Goal: Task Accomplishment & Management: Use online tool/utility

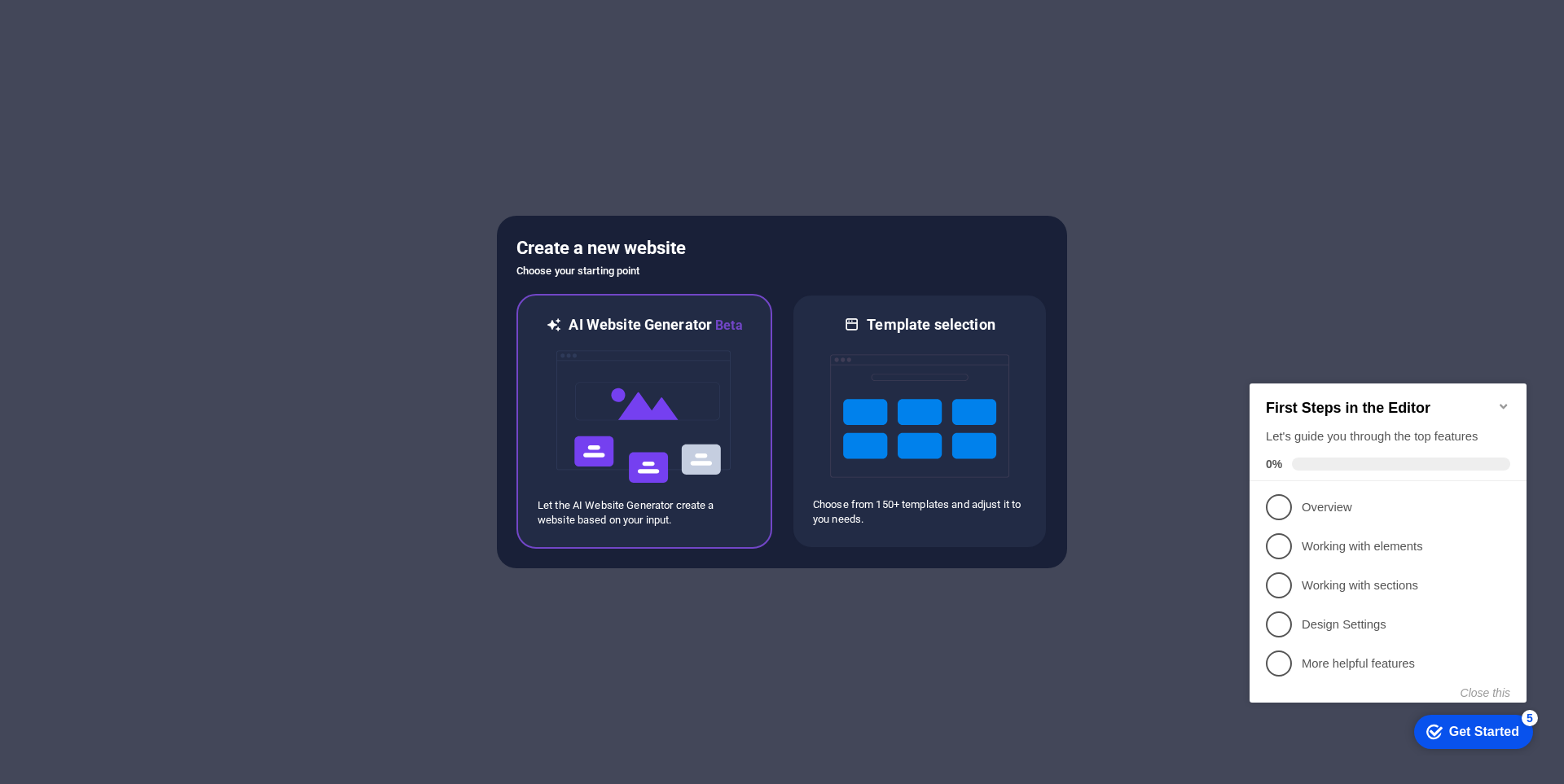
click at [665, 385] on img at bounding box center [644, 417] width 179 height 163
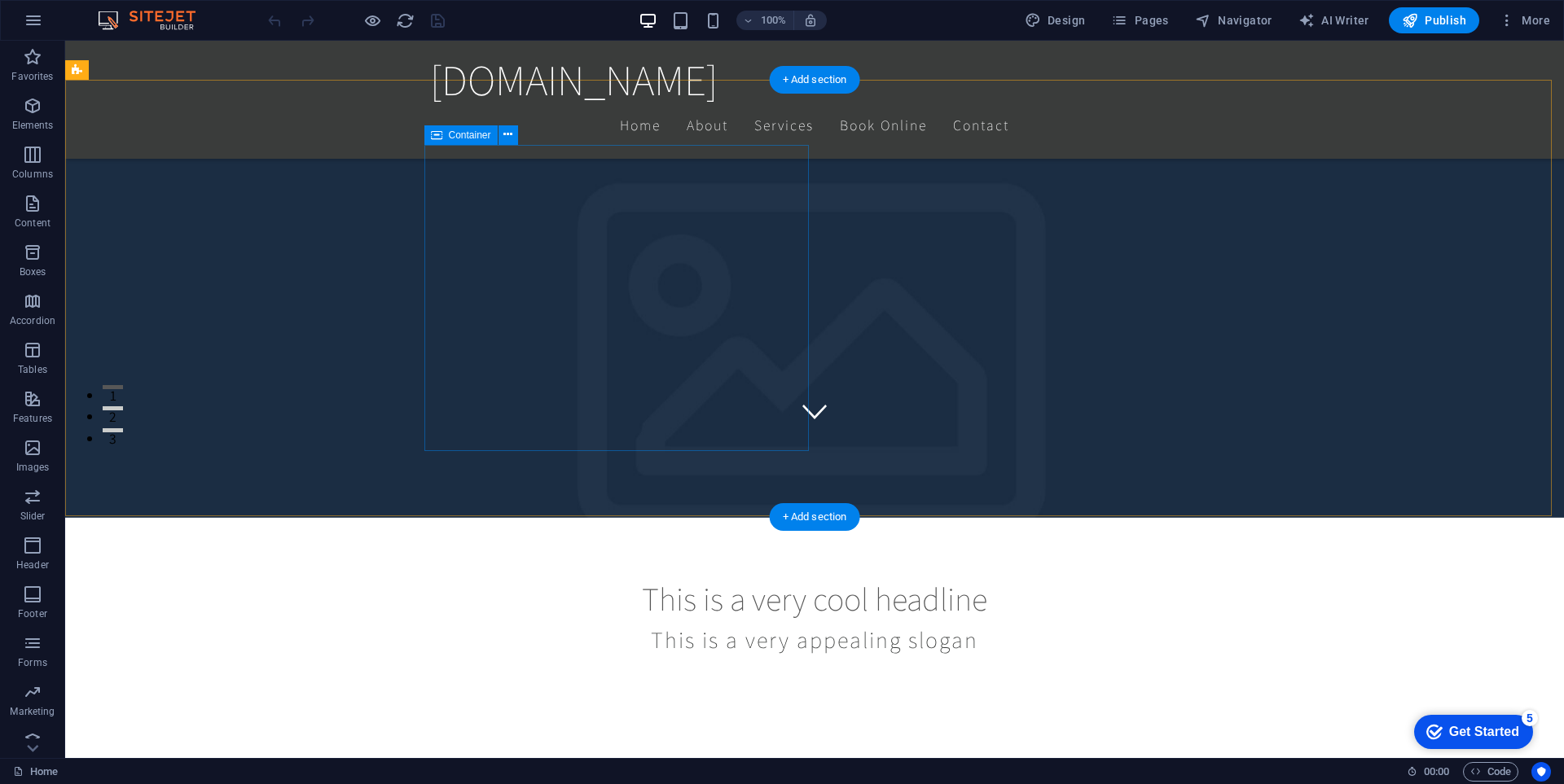
scroll to position [407, 0]
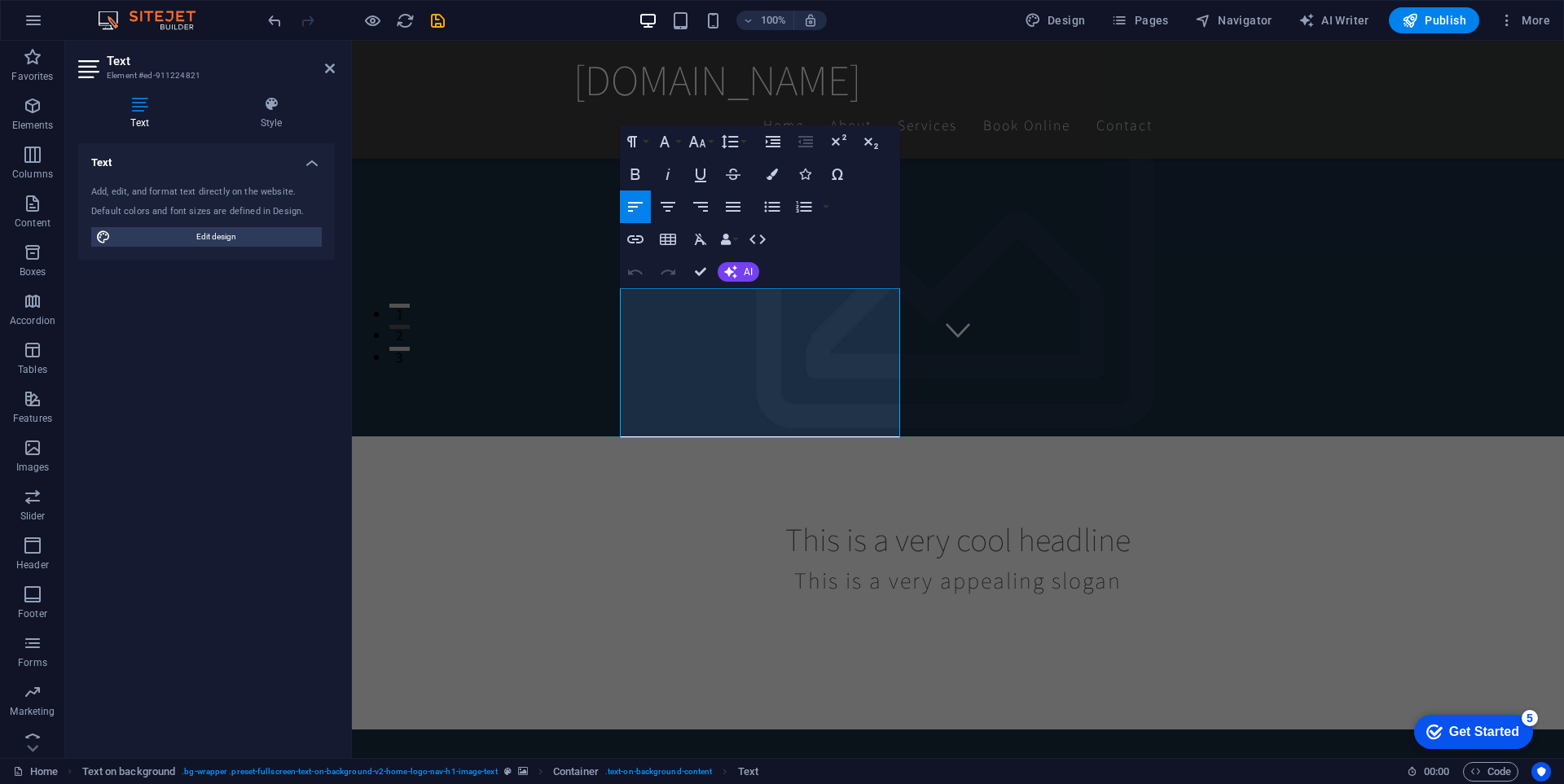
drag, startPoint x: 868, startPoint y: 431, endPoint x: 525, endPoint y: 284, distance: 373.2
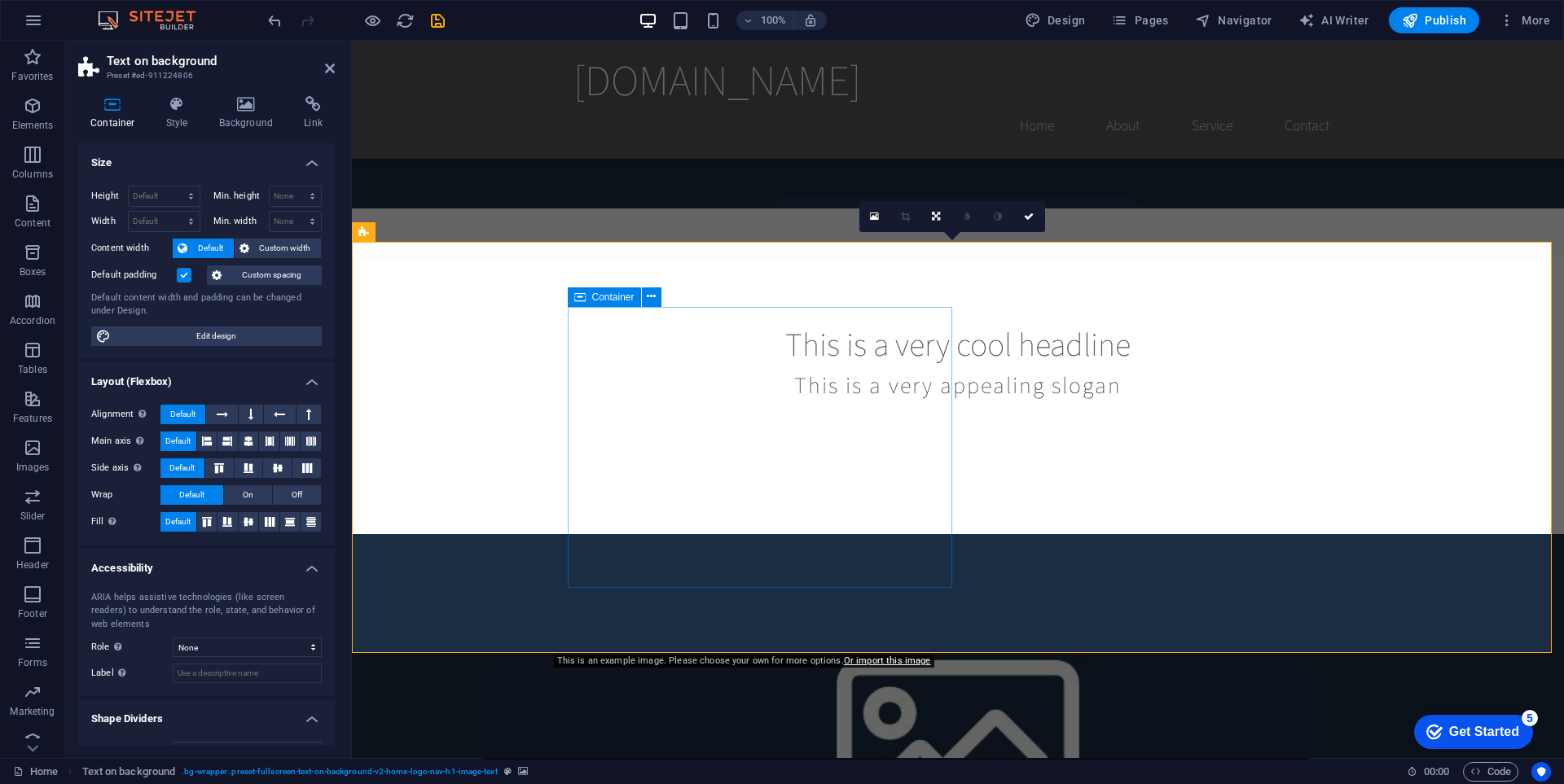
scroll to position [146, 0]
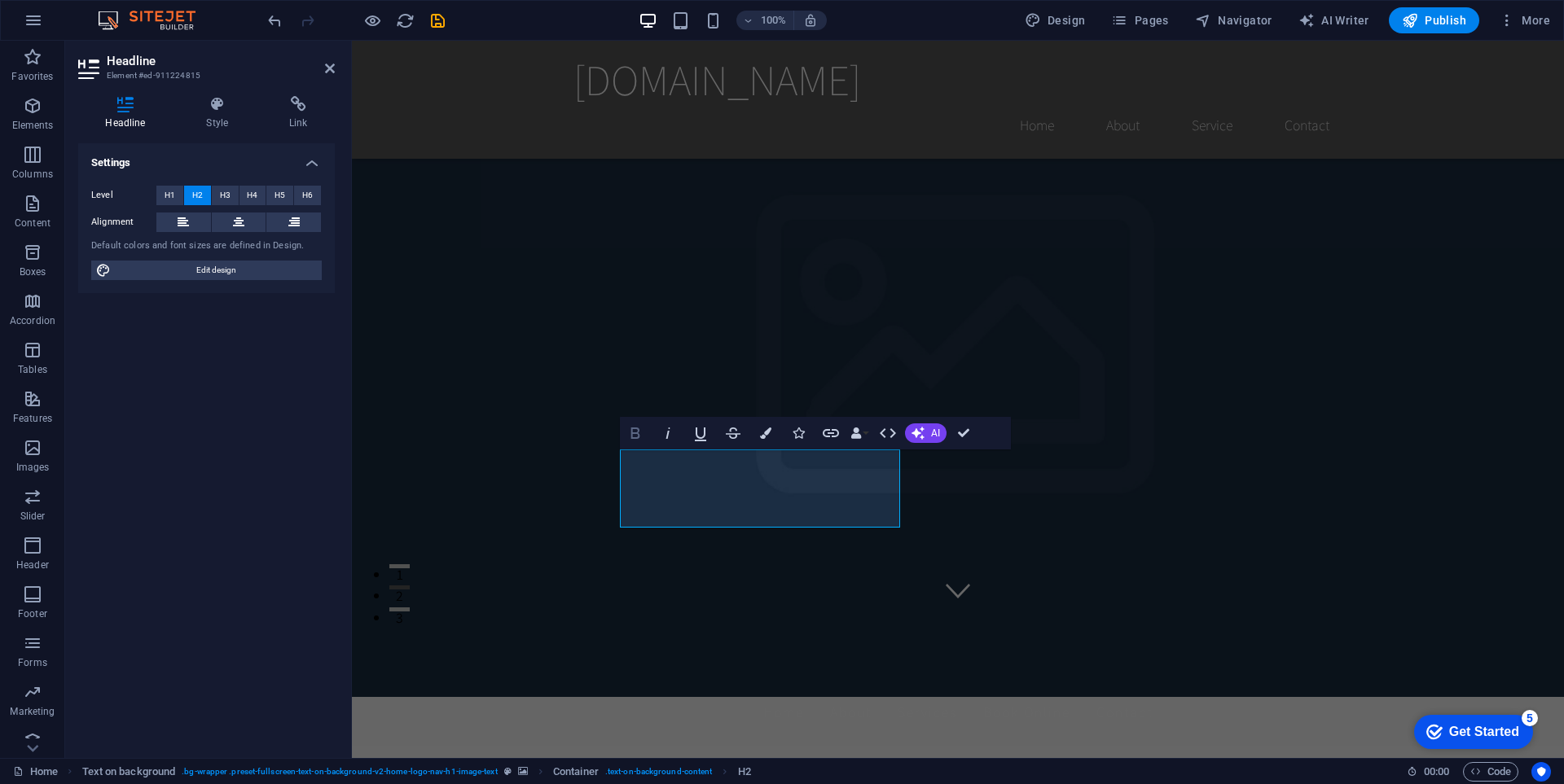
click at [633, 427] on icon "button" at bounding box center [635, 433] width 20 height 20
click at [666, 433] on icon "button" at bounding box center [668, 433] width 20 height 20
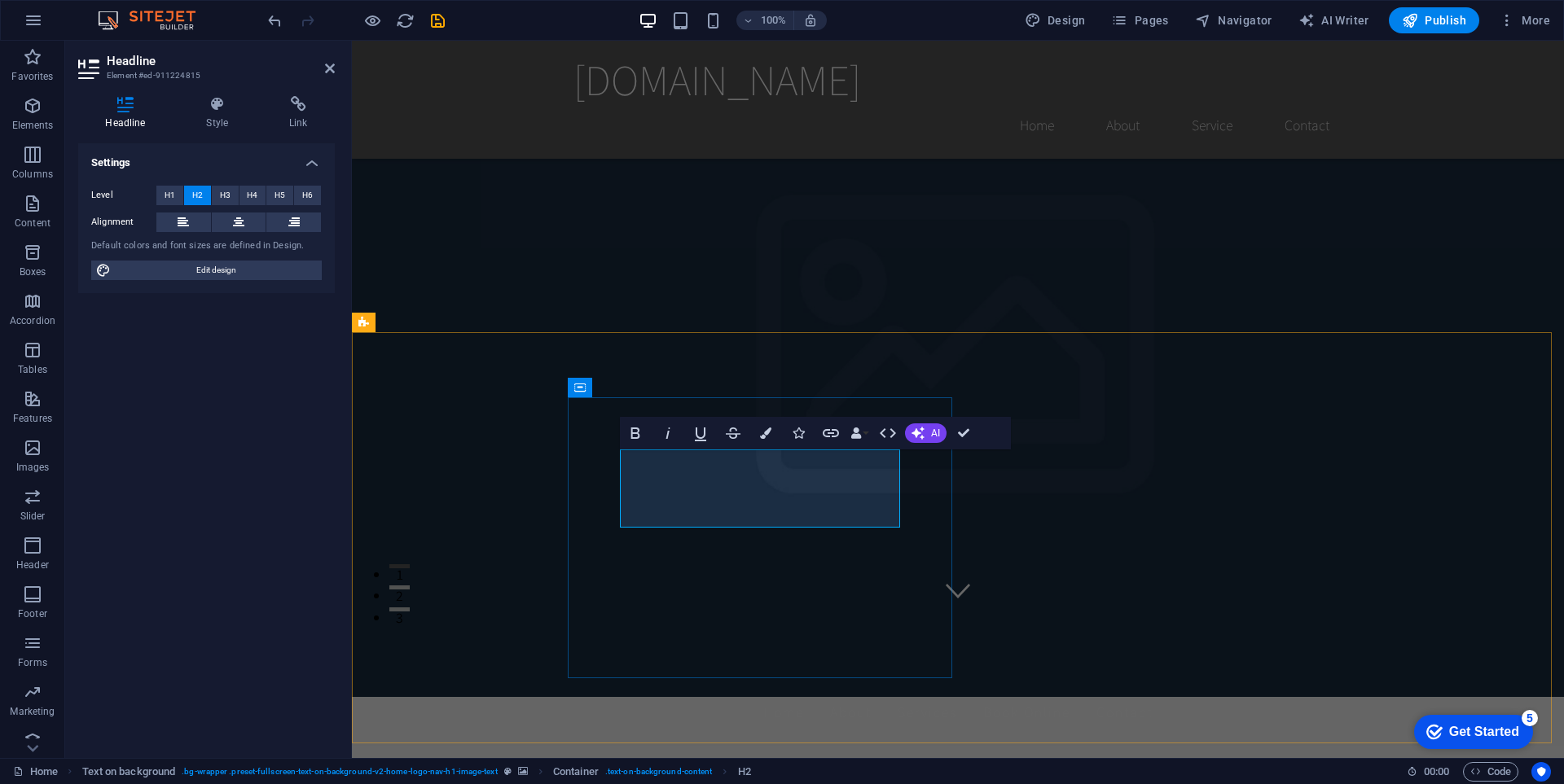
drag, startPoint x: 783, startPoint y: 474, endPoint x: 686, endPoint y: 476, distance: 97.0
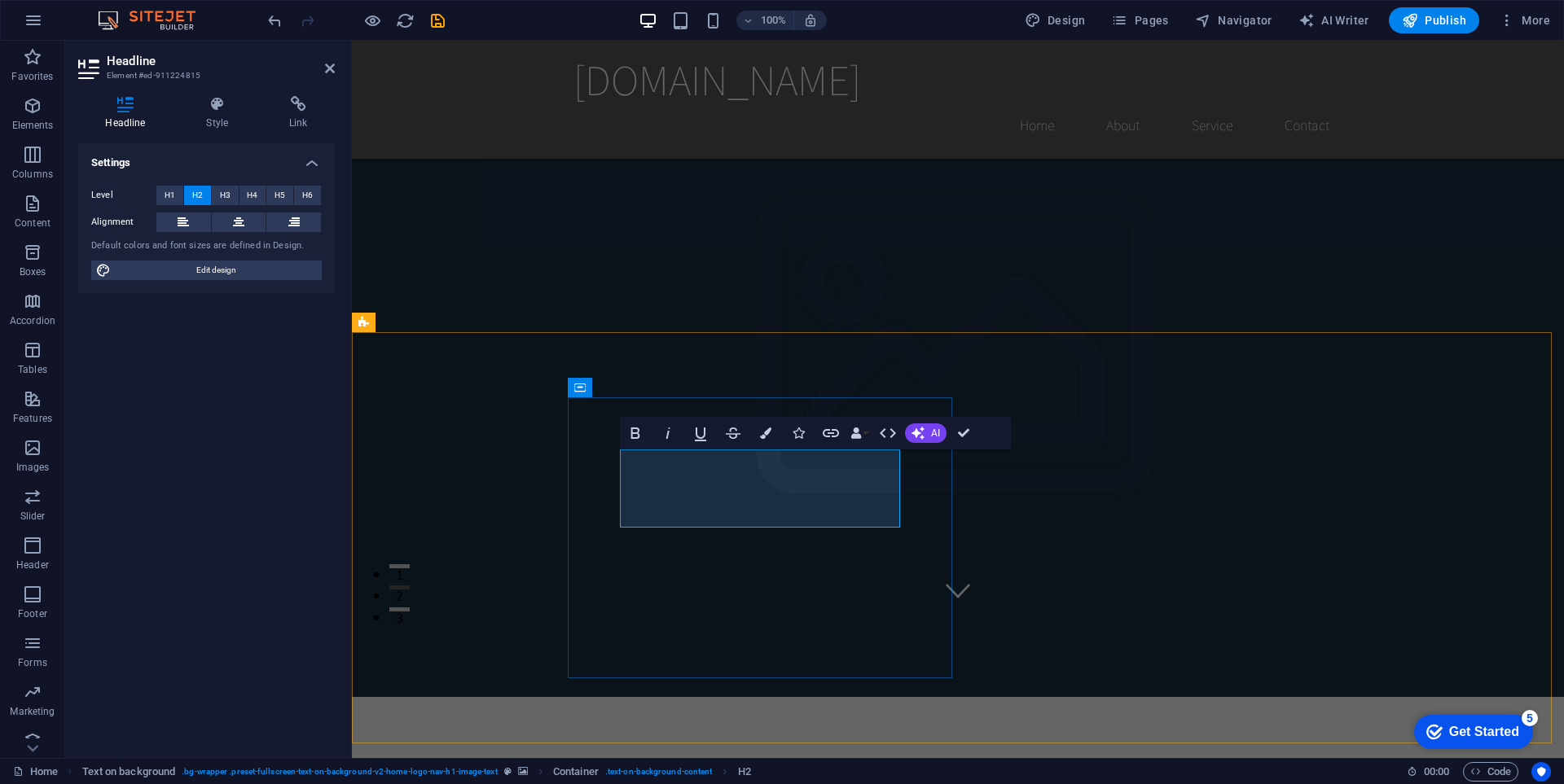
drag, startPoint x: 769, startPoint y: 471, endPoint x: 749, endPoint y: 475, distance: 20.4
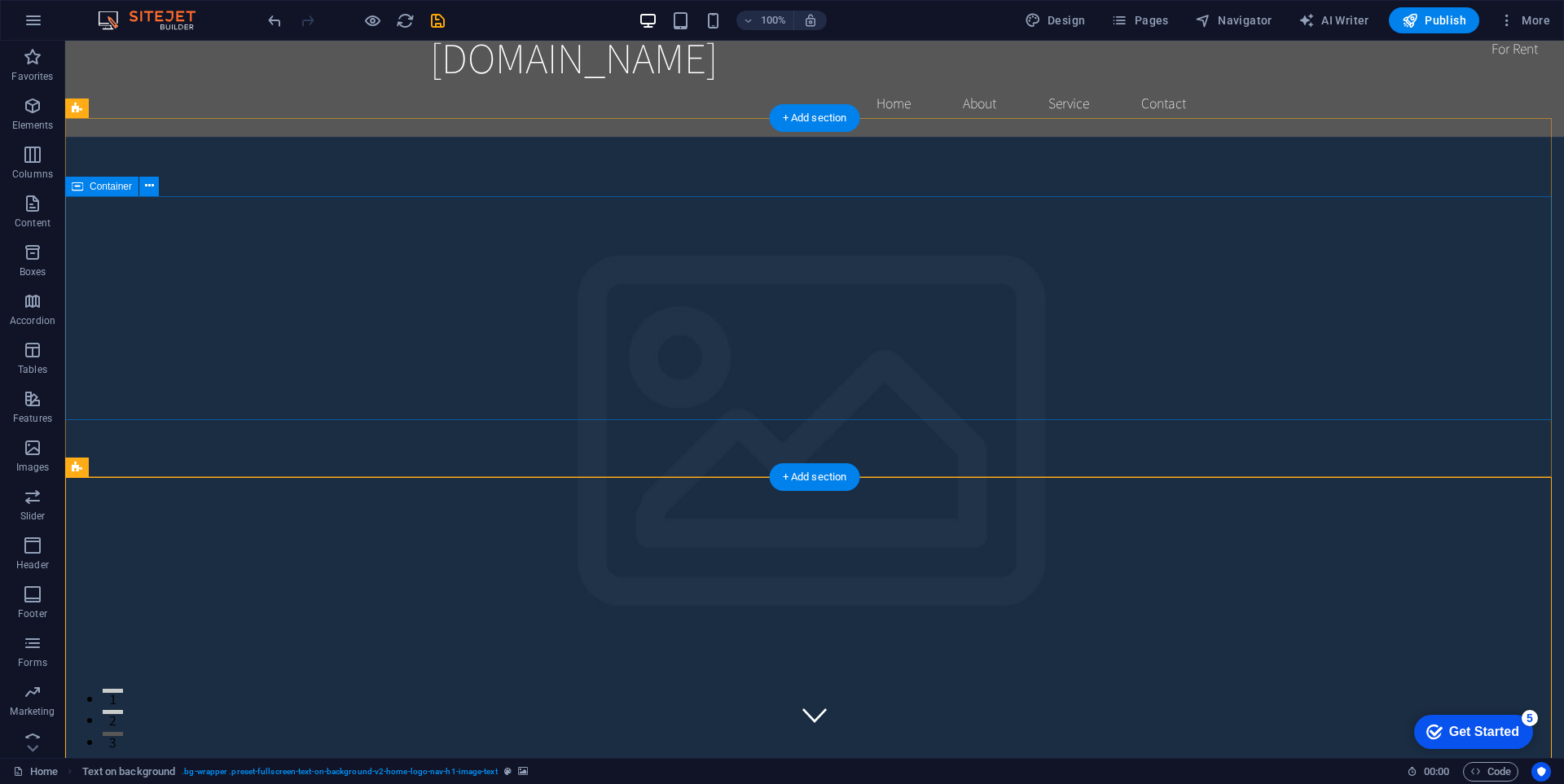
scroll to position [0, 0]
